Goal: Task Accomplishment & Management: Manage account settings

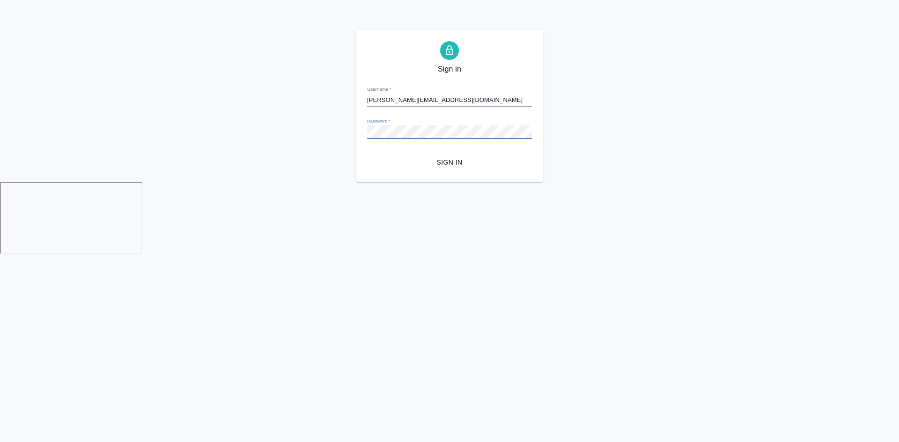
click at [367, 154] on button "Sign in" at bounding box center [449, 162] width 165 height 17
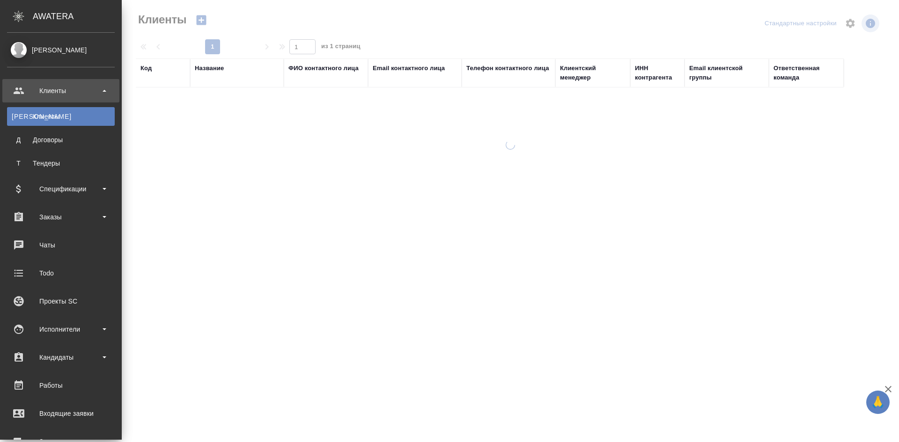
select select "RU"
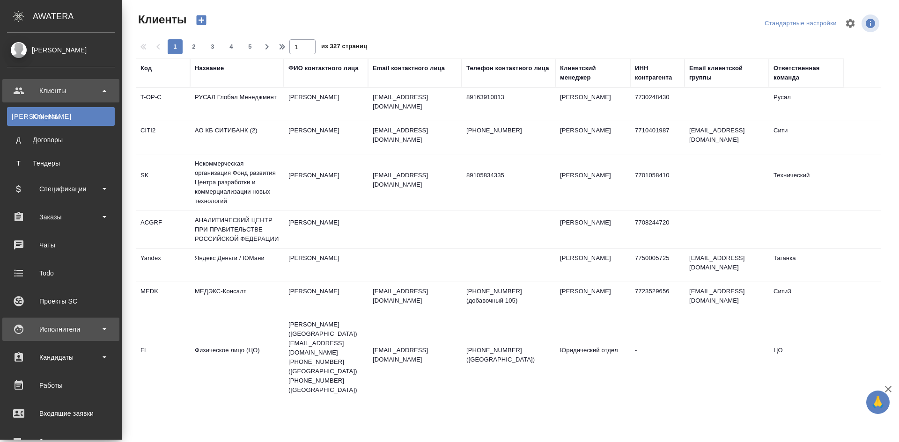
click at [59, 329] on div "Исполнители" at bounding box center [61, 330] width 108 height 14
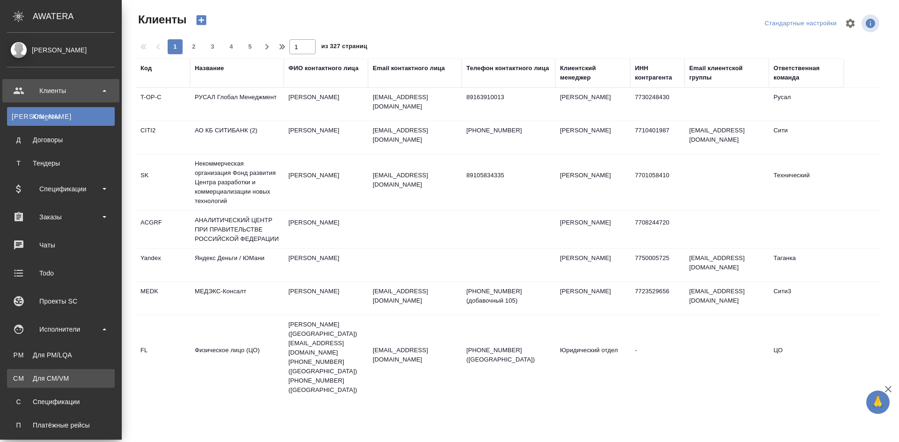
click at [60, 377] on div "Для CM/VM" at bounding box center [61, 378] width 98 height 9
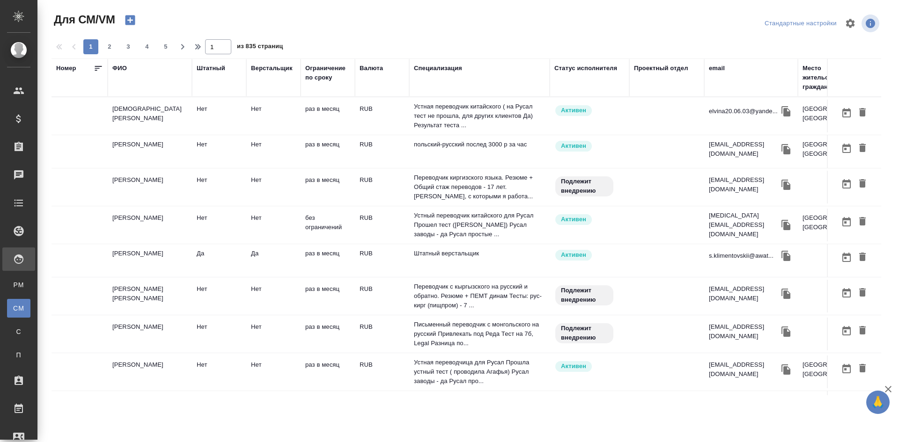
click at [137, 112] on td "[DEMOGRAPHIC_DATA][PERSON_NAME]" at bounding box center [150, 116] width 84 height 33
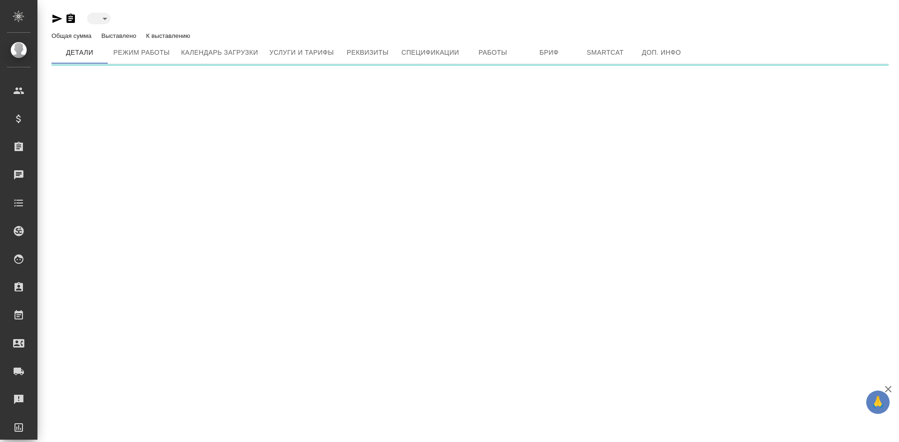
type input "active"
